Goal: Find specific page/section: Find specific page/section

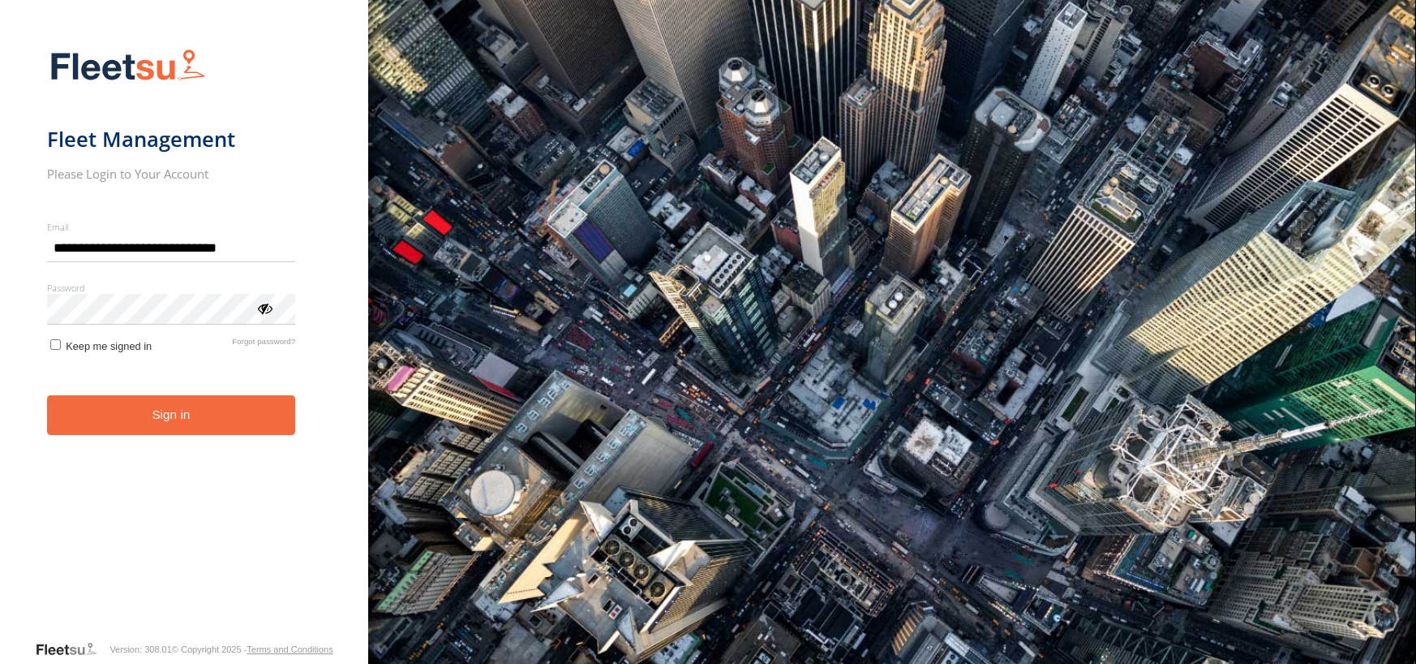
click at [153, 418] on button "Sign in" at bounding box center [171, 415] width 249 height 40
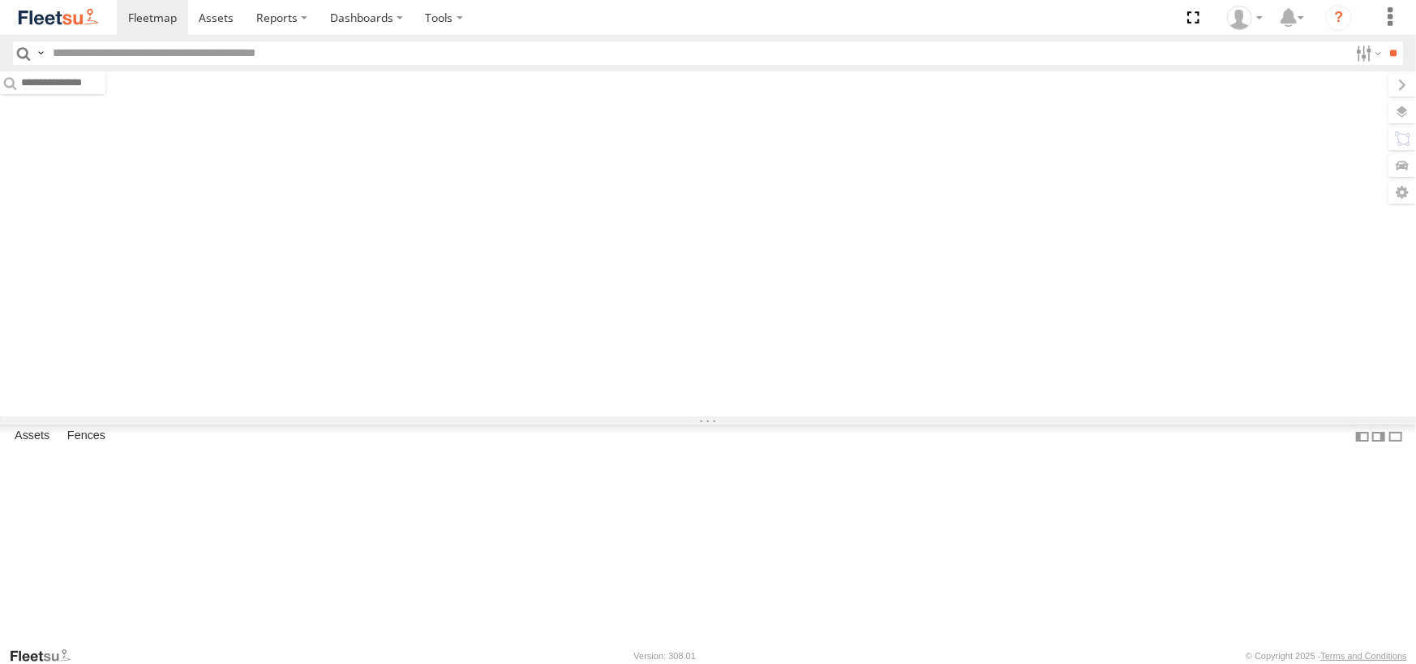
click at [263, 57] on input "text" at bounding box center [697, 53] width 1303 height 24
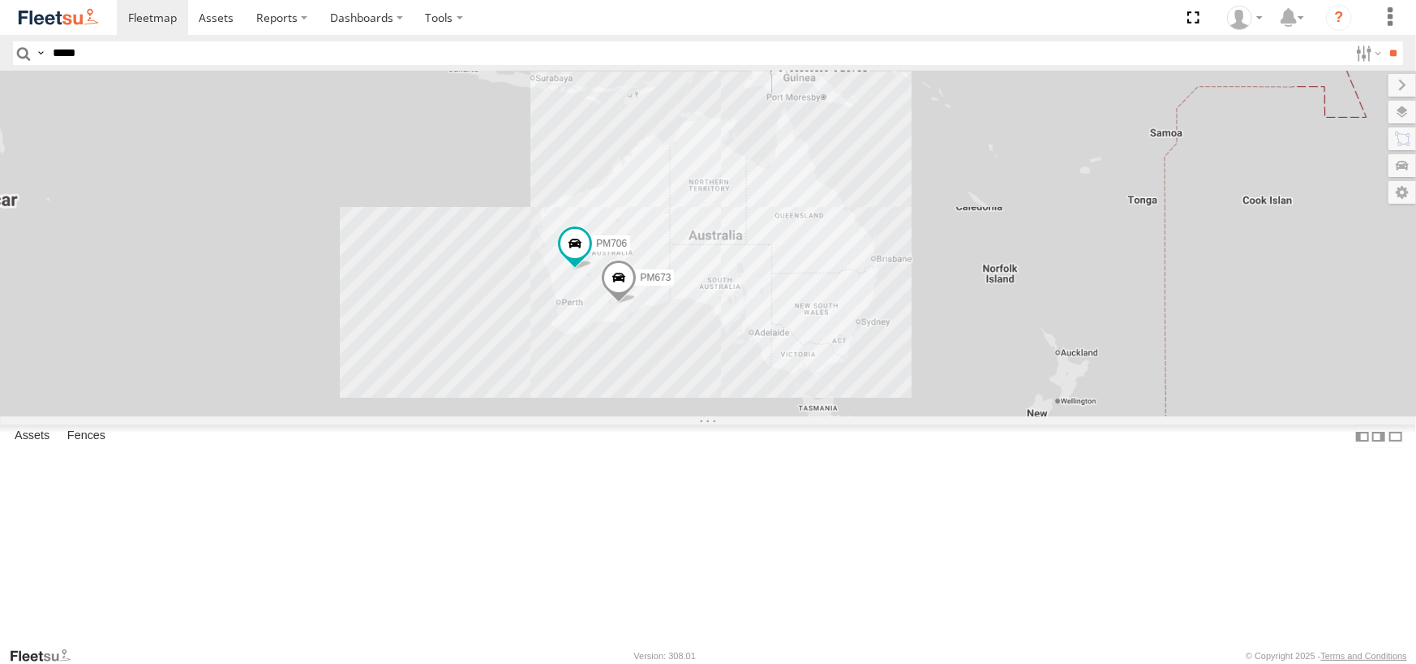
type input "*****"
click at [1385, 41] on input "**" at bounding box center [1394, 53] width 19 height 24
